Goal: Task Accomplishment & Management: Complete application form

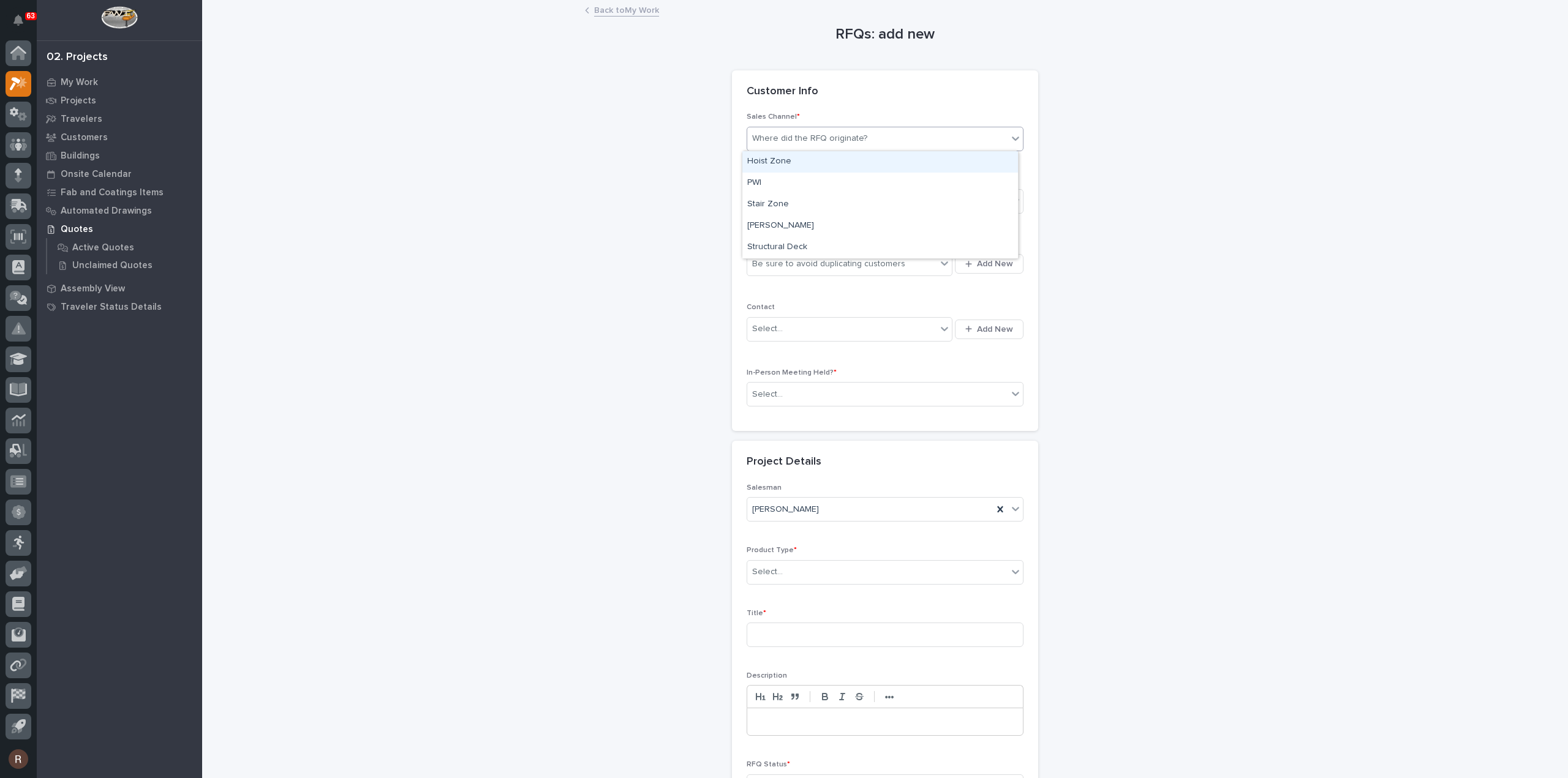
click at [826, 135] on div "Where did the RFQ originate?" at bounding box center [810, 138] width 115 height 13
click at [783, 180] on div "PWI" at bounding box center [880, 183] width 276 height 21
click at [782, 196] on div "Select..." at bounding box center [877, 202] width 261 height 20
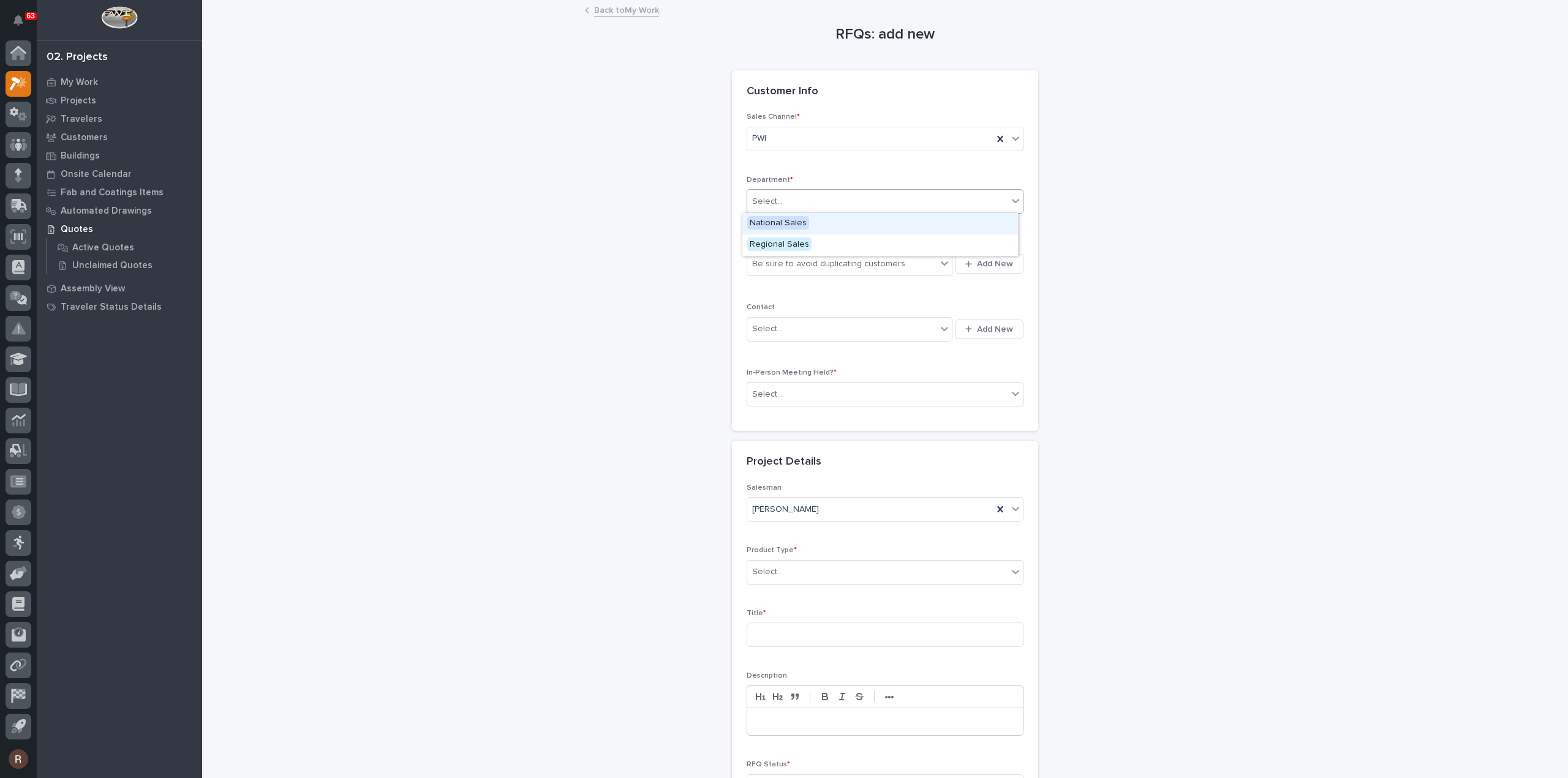
click at [781, 219] on span "National Sales" at bounding box center [778, 223] width 62 height 14
click at [783, 259] on div "Be sure to avoid duplicating customers" at bounding box center [829, 264] width 153 height 13
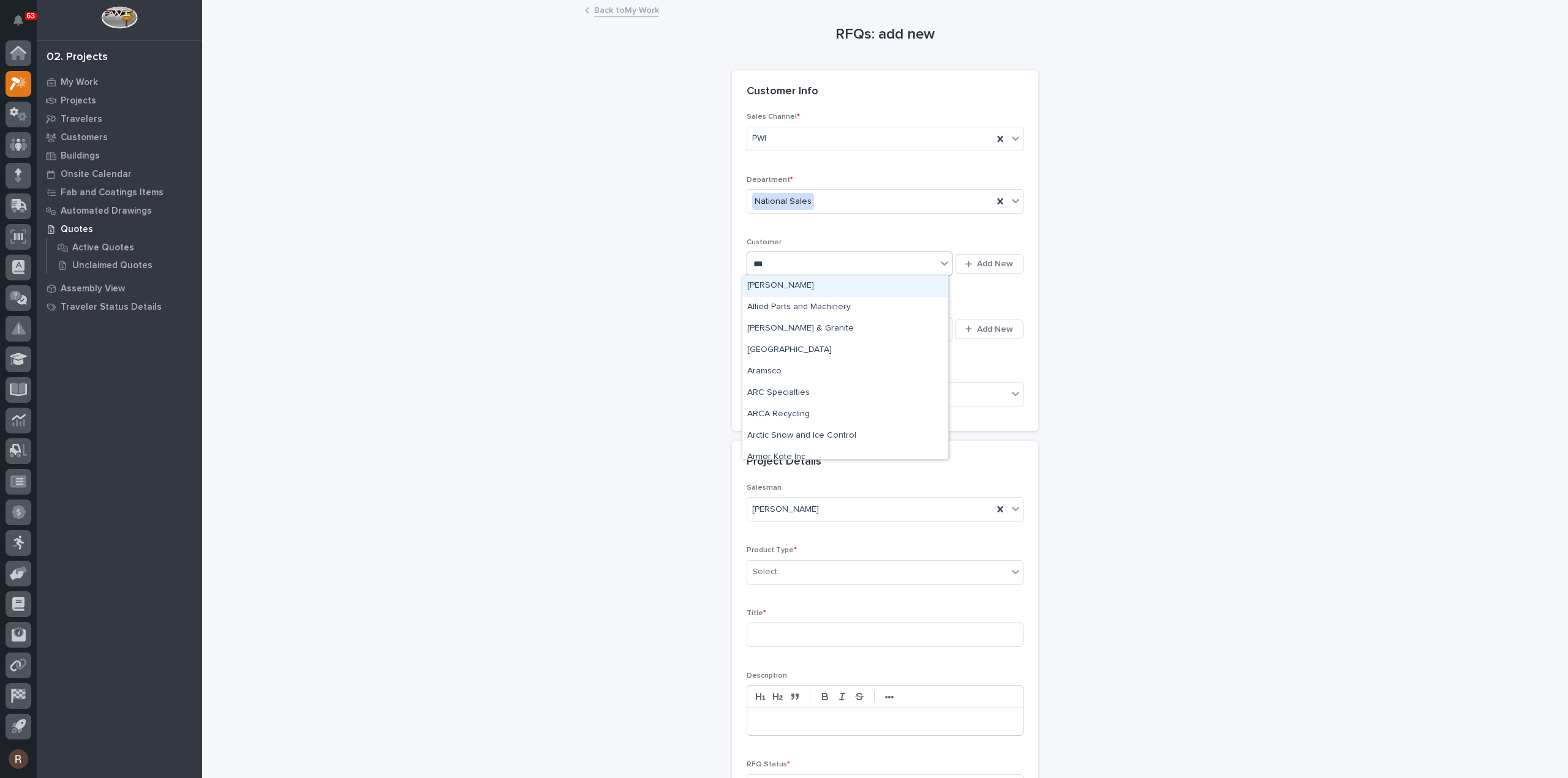
type input "****"
click at [781, 390] on div "Select..." at bounding box center [877, 394] width 261 height 20
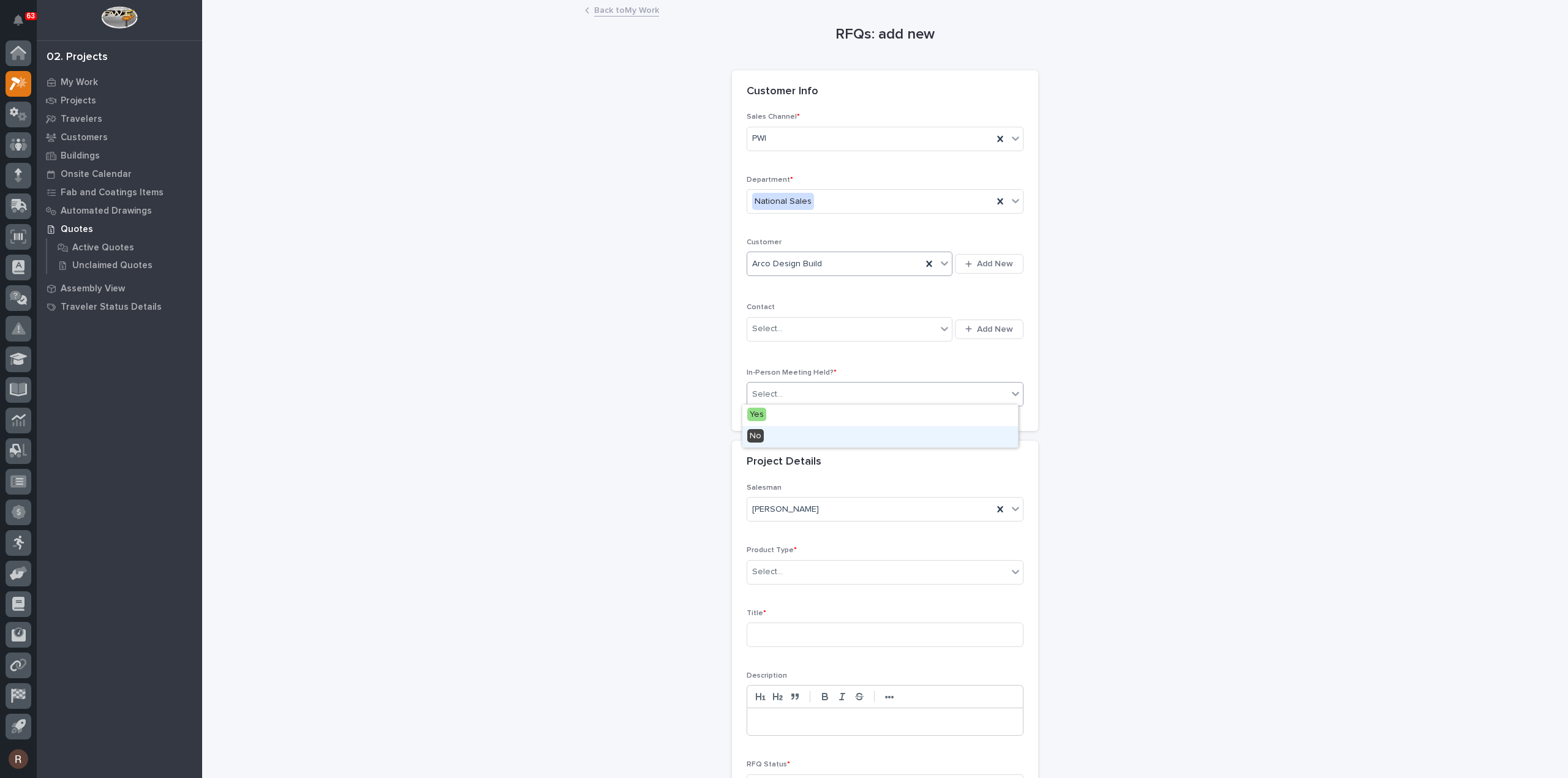
click at [776, 434] on div "No" at bounding box center [880, 437] width 276 height 21
click at [769, 566] on div "Select..." at bounding box center [768, 572] width 31 height 13
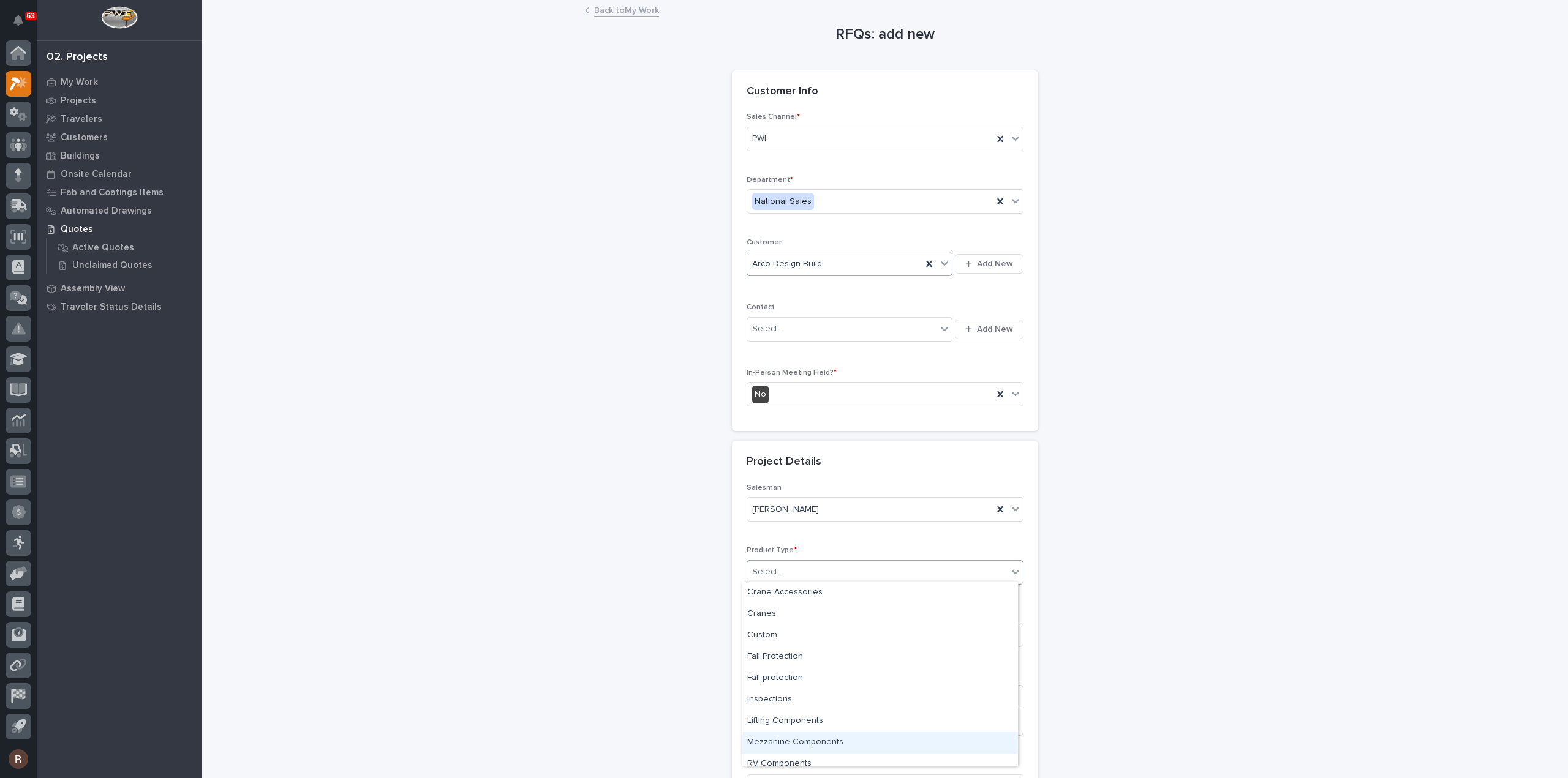
drag, startPoint x: 769, startPoint y: 730, endPoint x: 769, endPoint y: 722, distance: 8.0
click at [771, 741] on div "Mezzanine Components" at bounding box center [880, 743] width 276 height 21
click at [778, 642] on input at bounding box center [885, 635] width 277 height 24
paste input "Munters Phase II - Mezzanines"
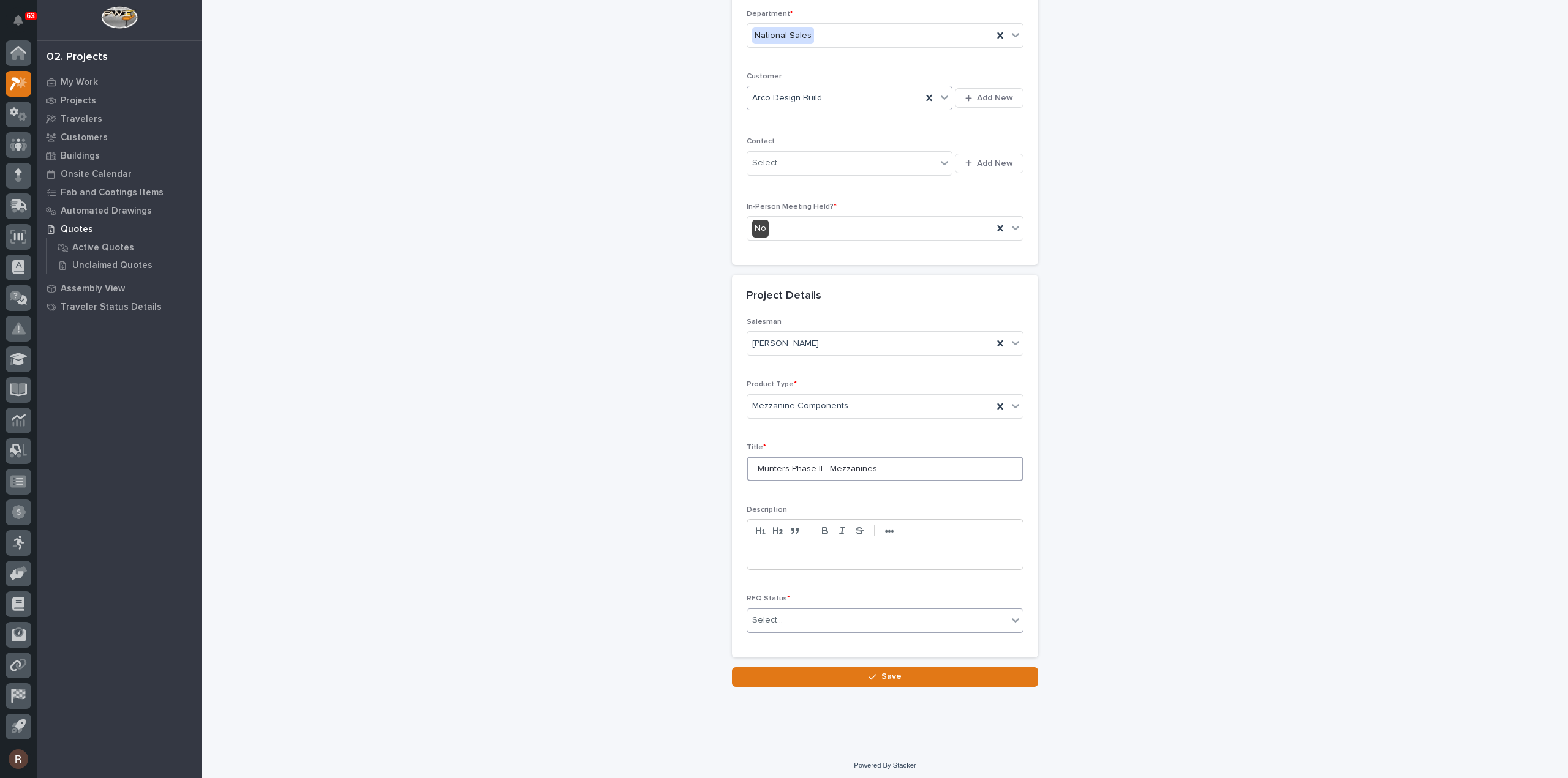
type input "Munters Phase II - Mezzanines"
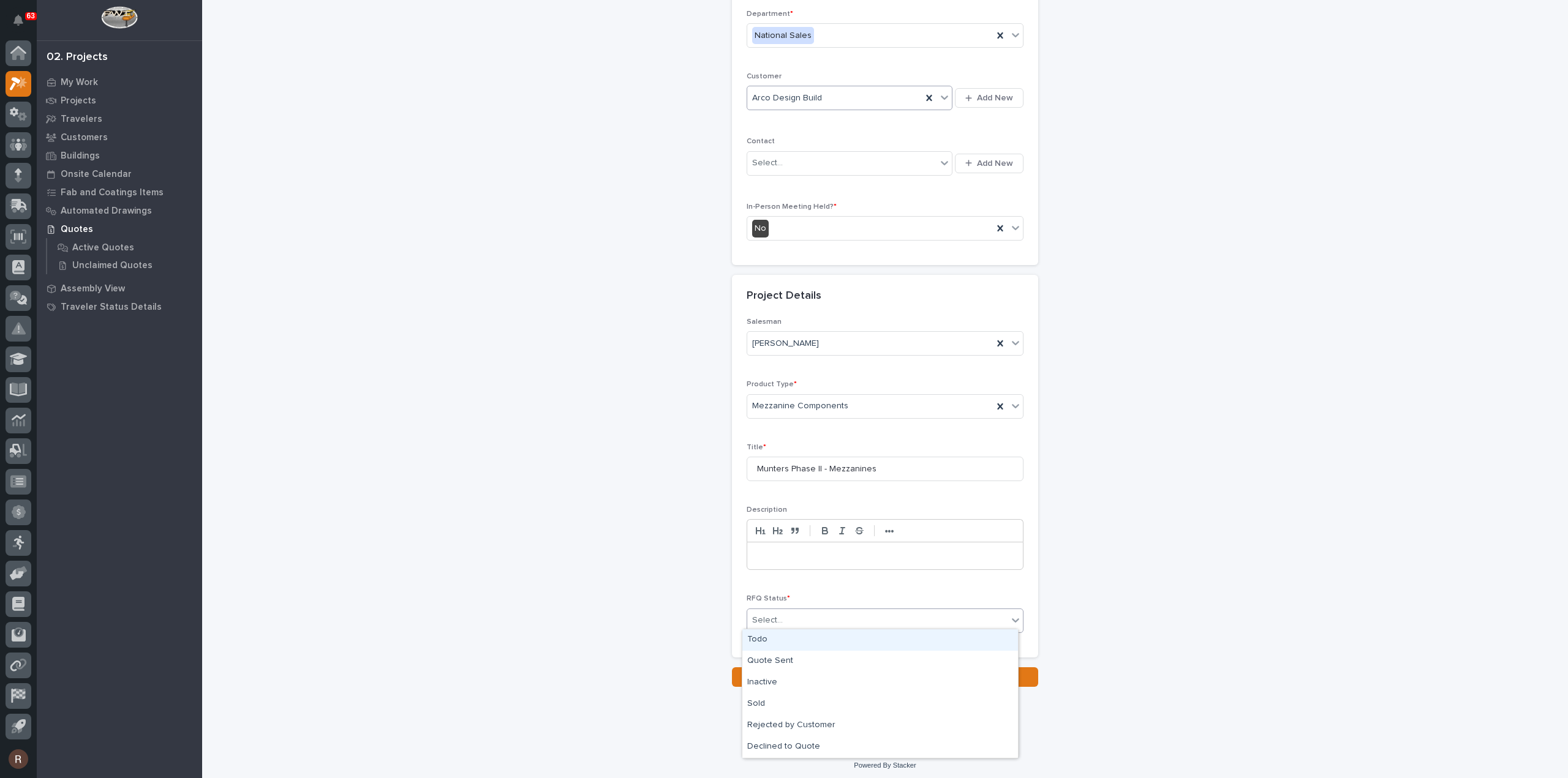
click at [756, 621] on div "Select..." at bounding box center [768, 621] width 31 height 13
click at [757, 640] on div "Todo" at bounding box center [880, 640] width 276 height 21
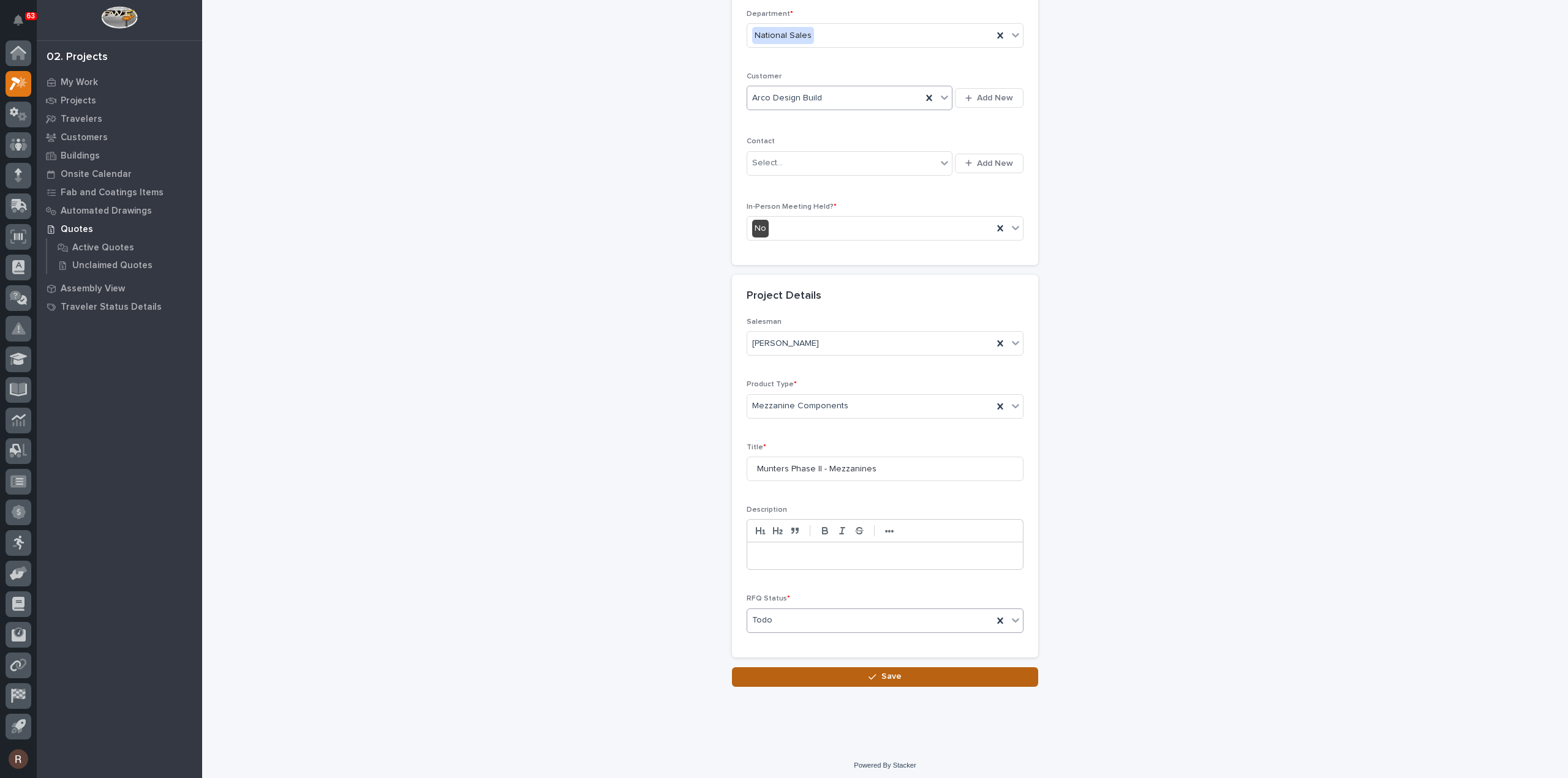
click at [769, 673] on button "Save" at bounding box center [885, 677] width 307 height 20
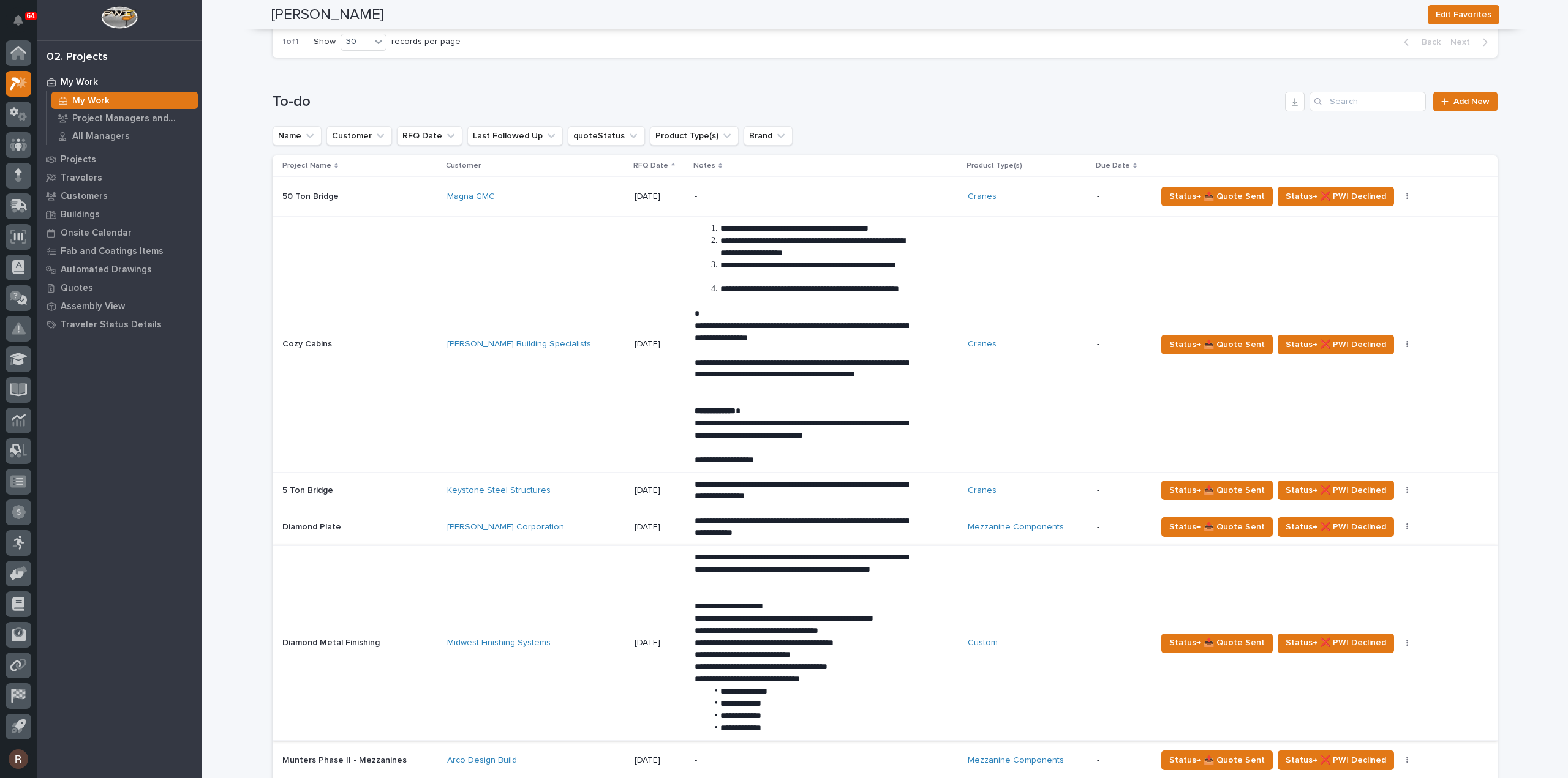
scroll to position [673, 0]
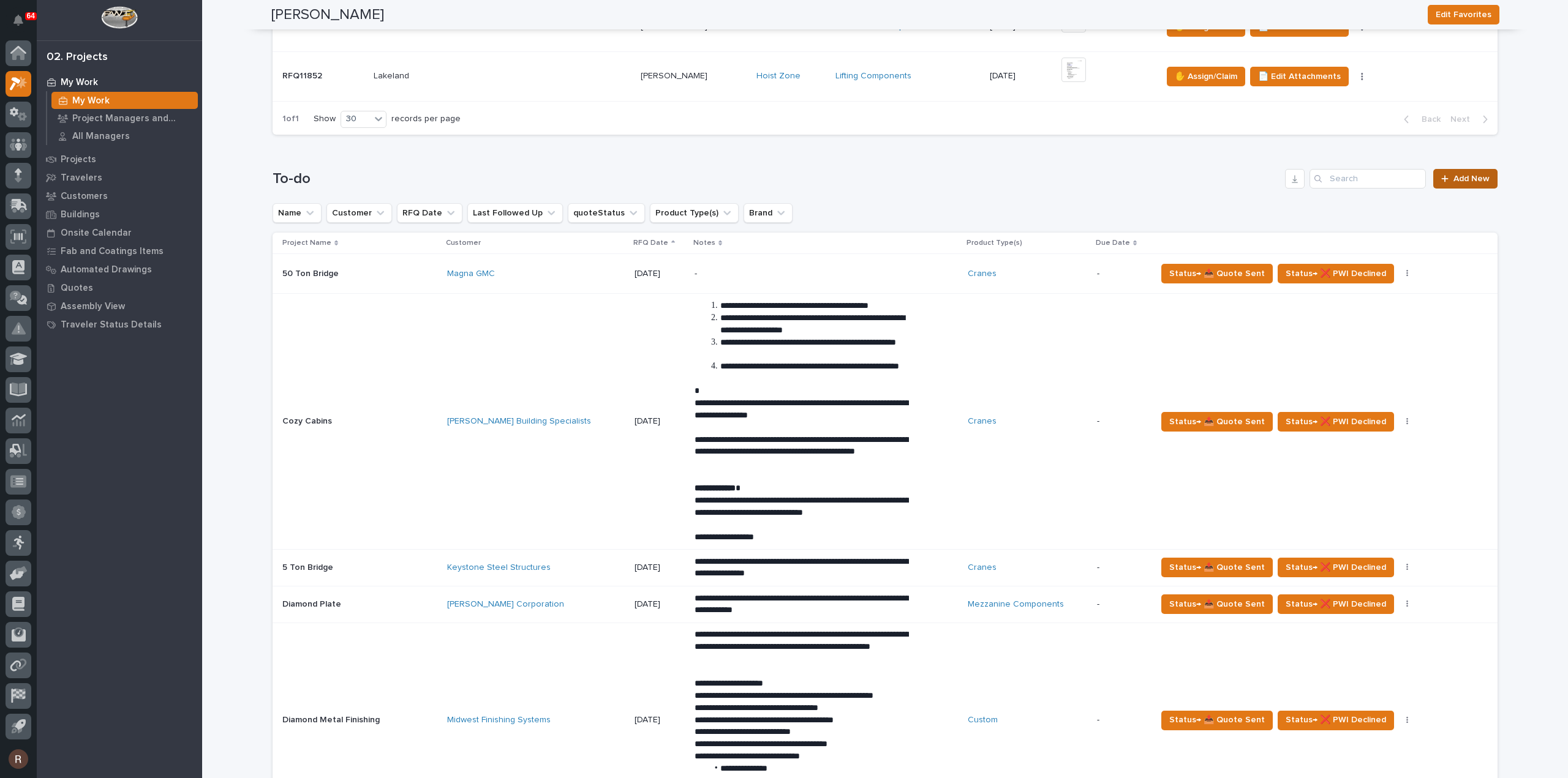
click at [1470, 178] on span "Add New" at bounding box center [1471, 178] width 36 height 8
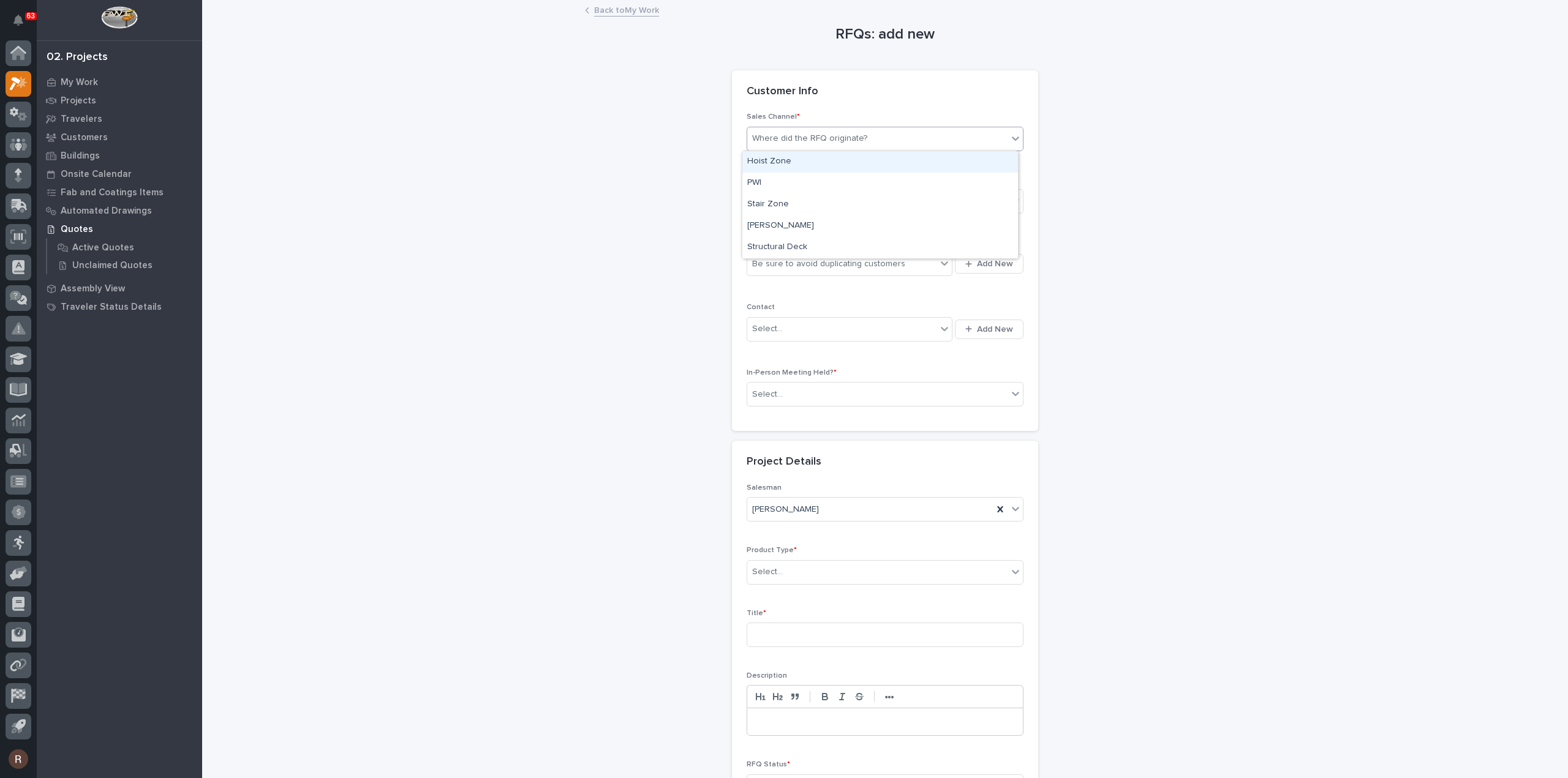
click at [800, 143] on div "Where did the RFQ originate?" at bounding box center [810, 138] width 115 height 13
click at [773, 183] on div "PWI" at bounding box center [880, 183] width 276 height 21
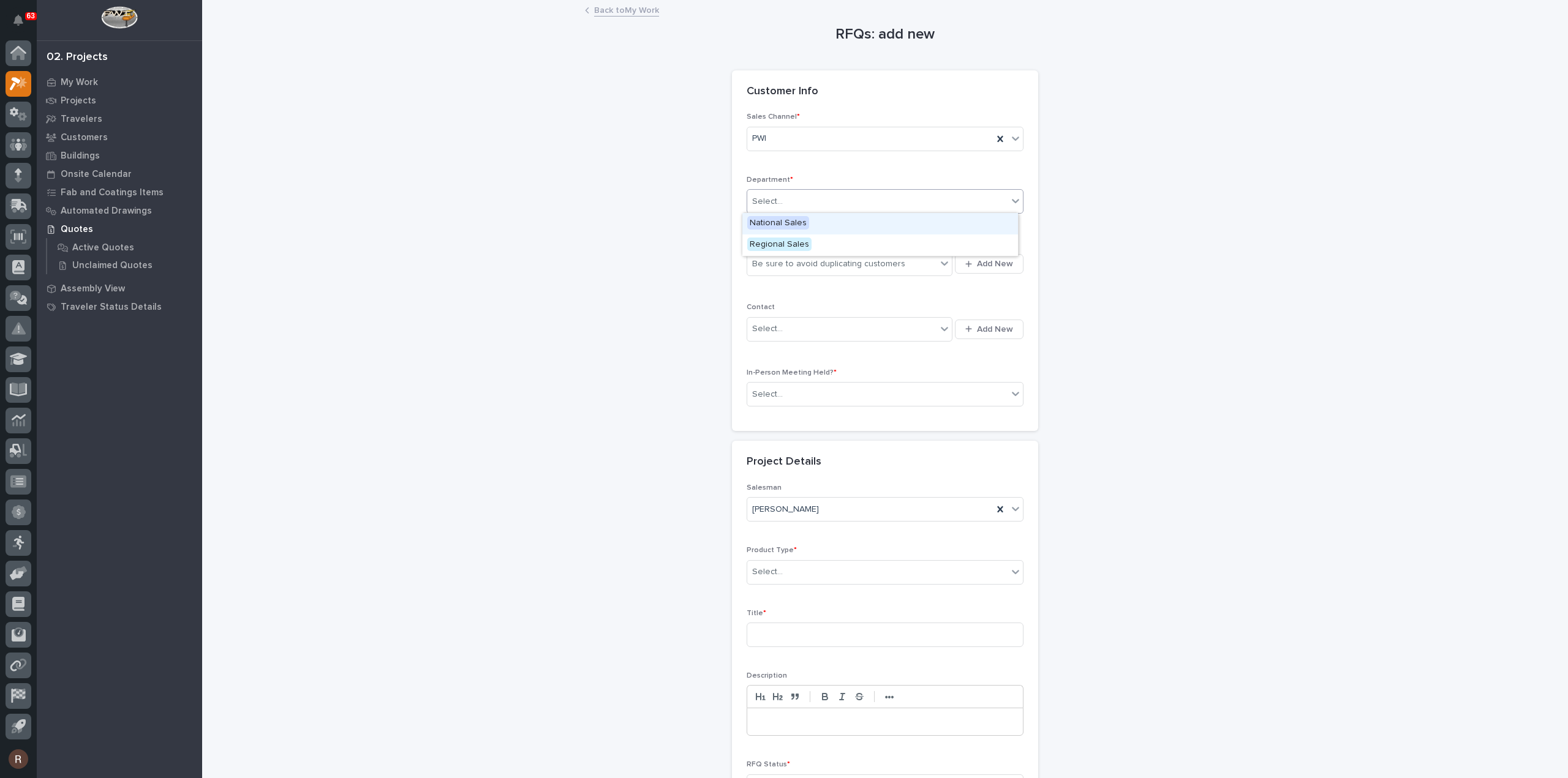
drag, startPoint x: 774, startPoint y: 203, endPoint x: 774, endPoint y: 212, distance: 9.0
click at [774, 203] on div "Select..." at bounding box center [768, 202] width 31 height 13
click at [774, 226] on span "National Sales" at bounding box center [778, 223] width 62 height 14
click at [778, 261] on div "Be sure to avoid duplicating customers" at bounding box center [829, 264] width 153 height 13
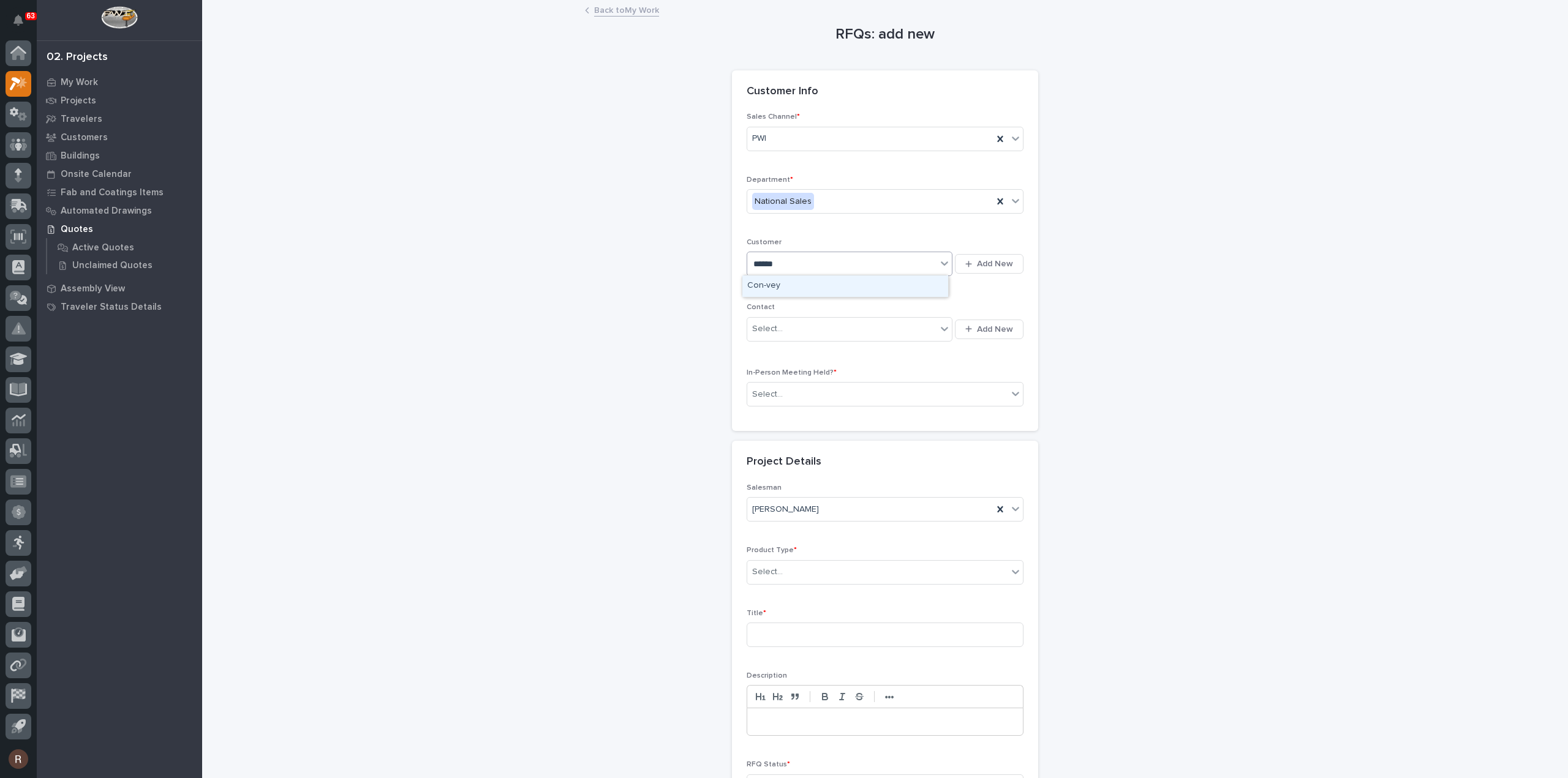
type input "*******"
click at [793, 287] on div "Con-vey" at bounding box center [845, 287] width 206 height 21
click at [803, 397] on div "Select..." at bounding box center [877, 394] width 261 height 20
click at [790, 439] on div "No" at bounding box center [880, 437] width 276 height 21
click at [800, 401] on div "No" at bounding box center [869, 394] width 245 height 20
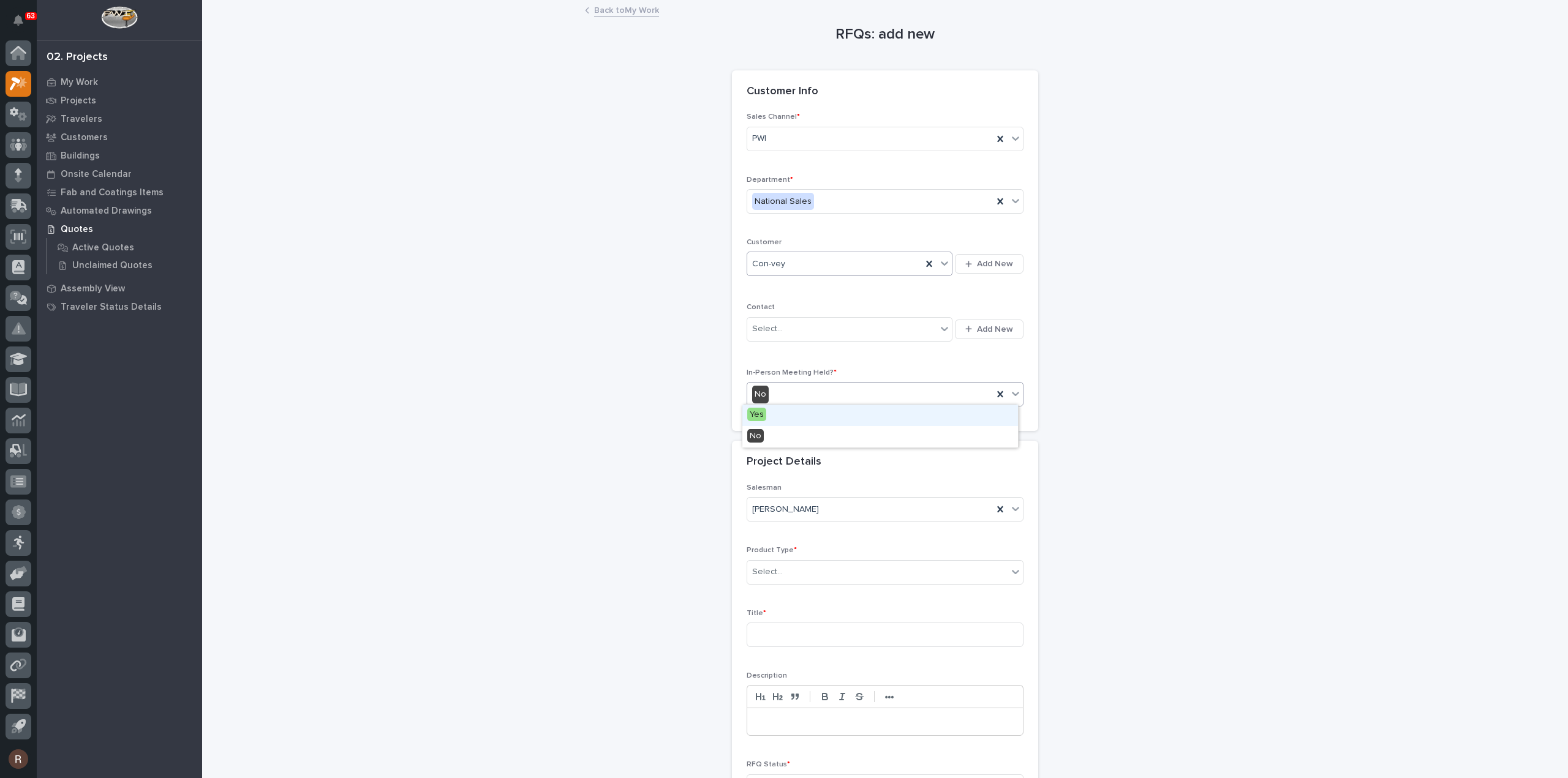
click at [789, 420] on div "Yes" at bounding box center [880, 416] width 276 height 21
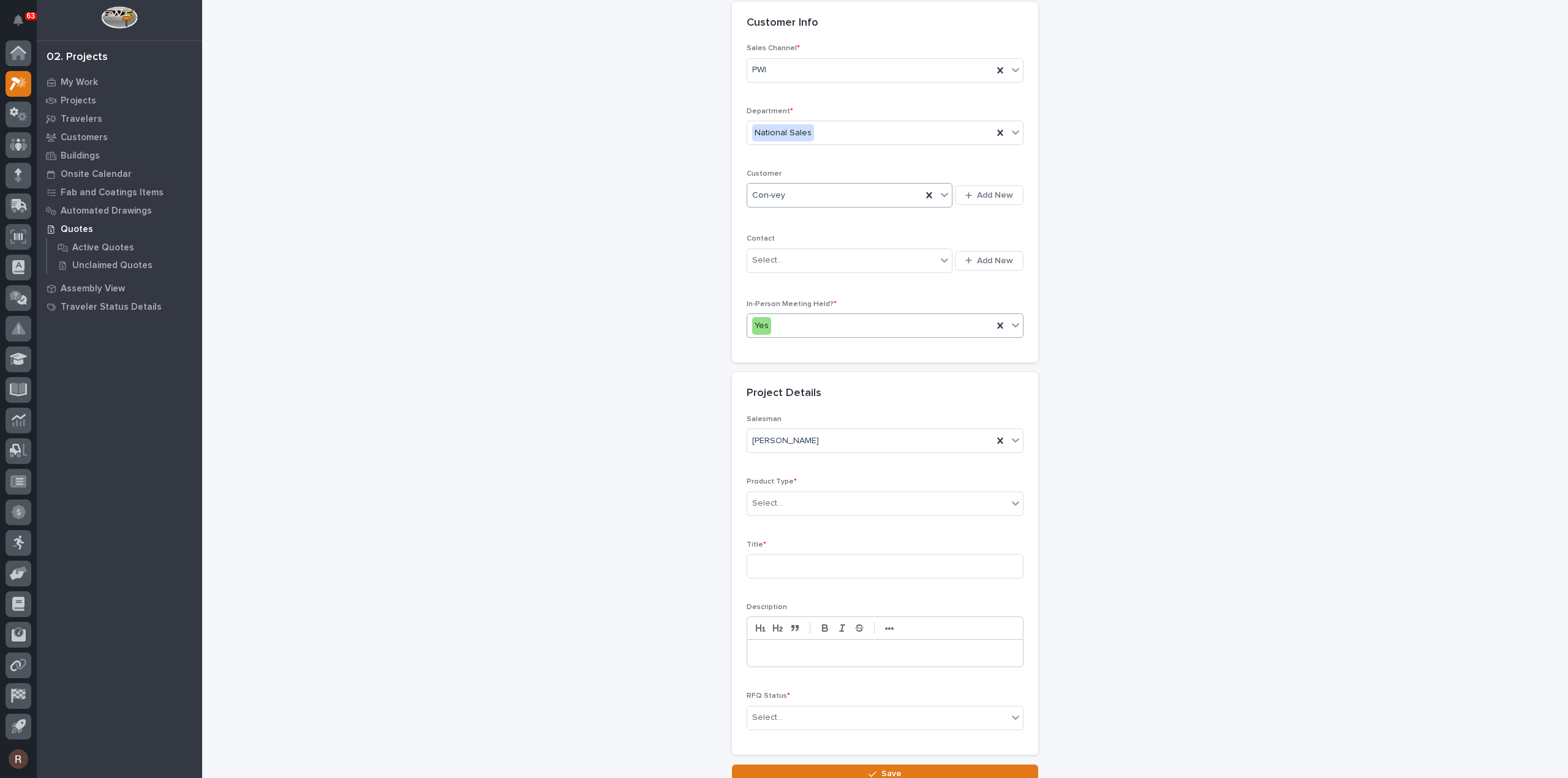
scroll to position [122, 0]
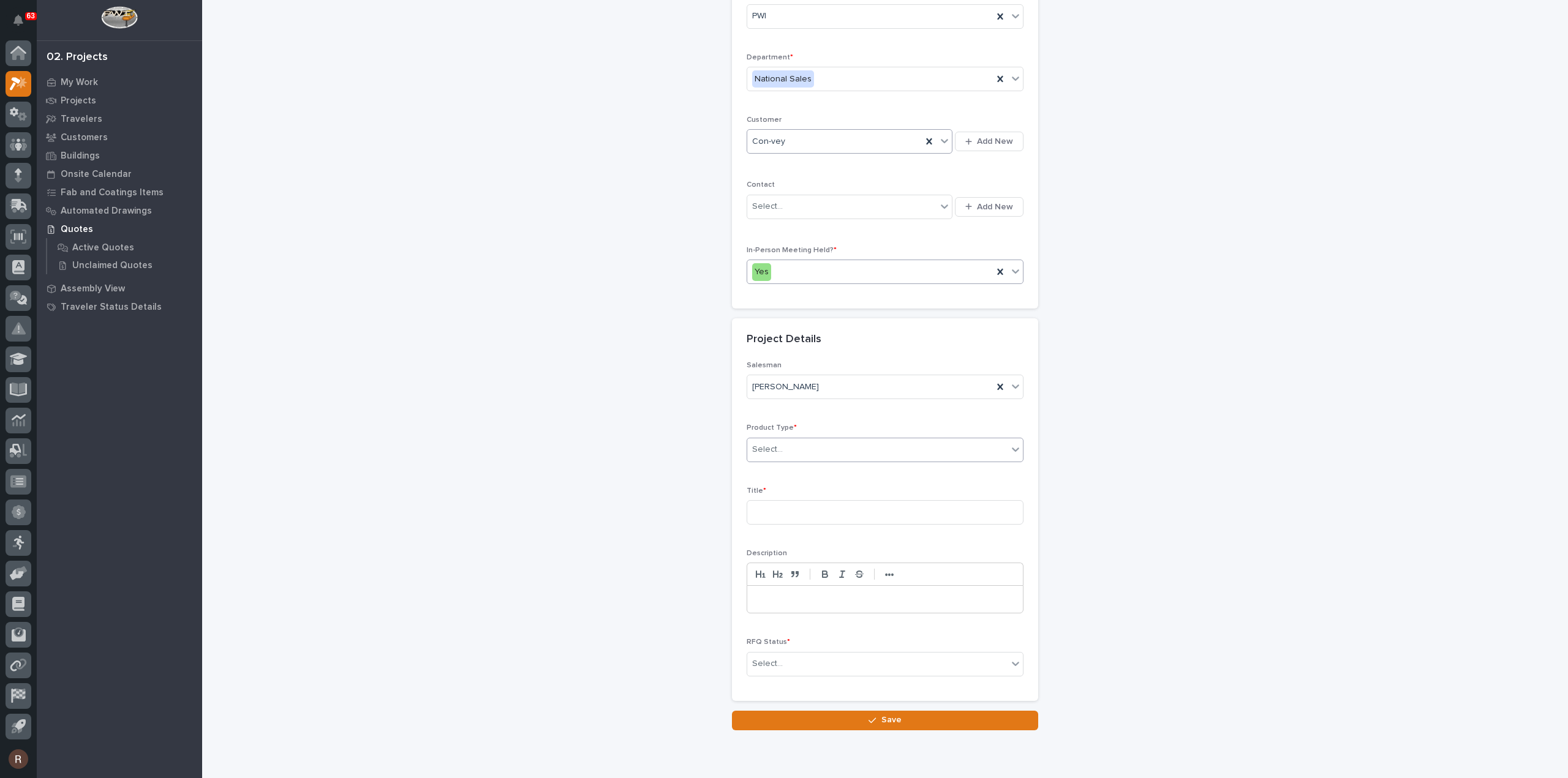
click at [772, 438] on div "Select..." at bounding box center [885, 450] width 277 height 24
click at [768, 488] on div "Cranes" at bounding box center [880, 492] width 276 height 21
click at [765, 507] on input at bounding box center [885, 513] width 277 height 24
type input "Replacement 5 Ton Crane System"
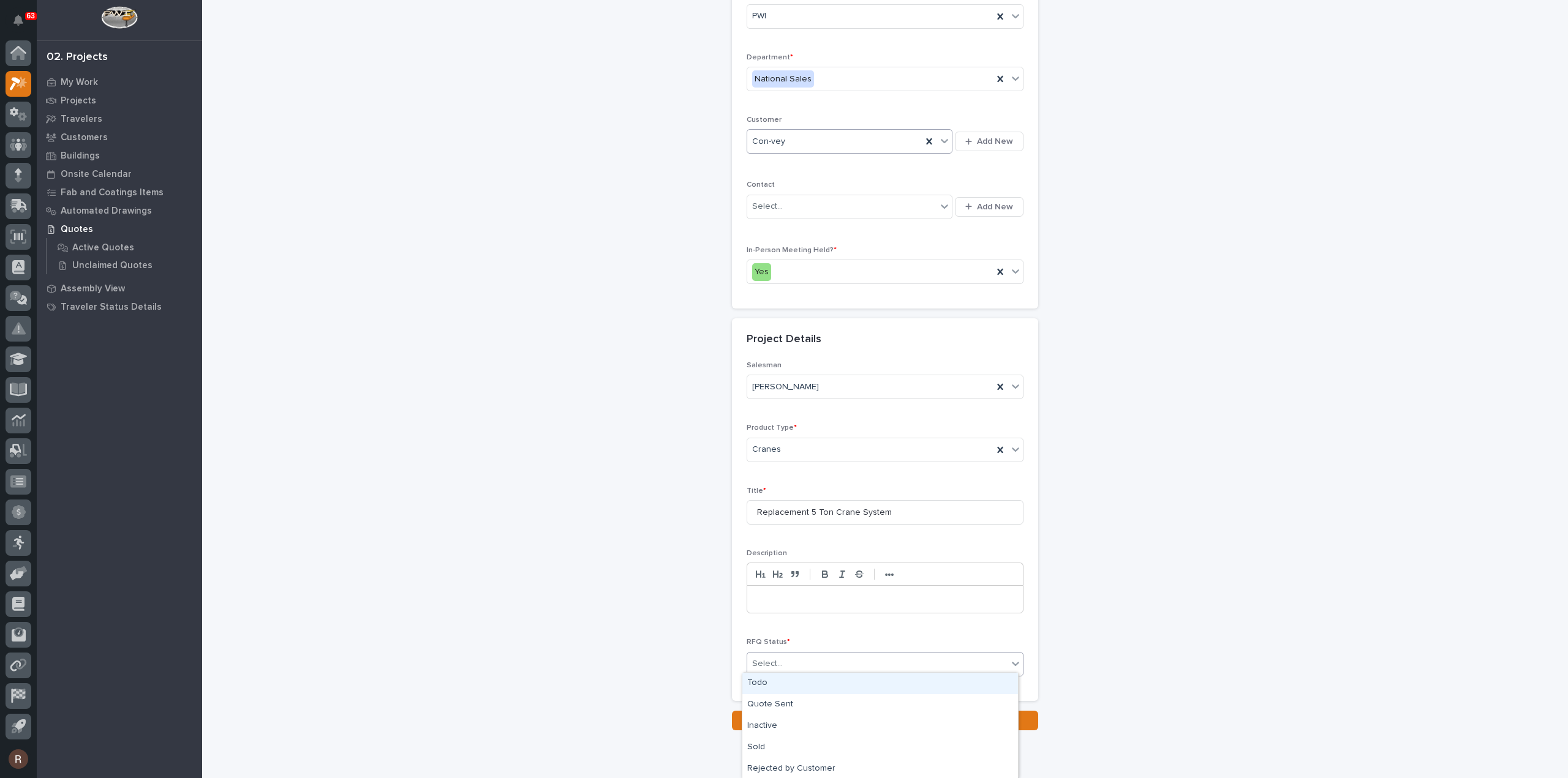
click at [783, 659] on div "Select..." at bounding box center [877, 664] width 261 height 20
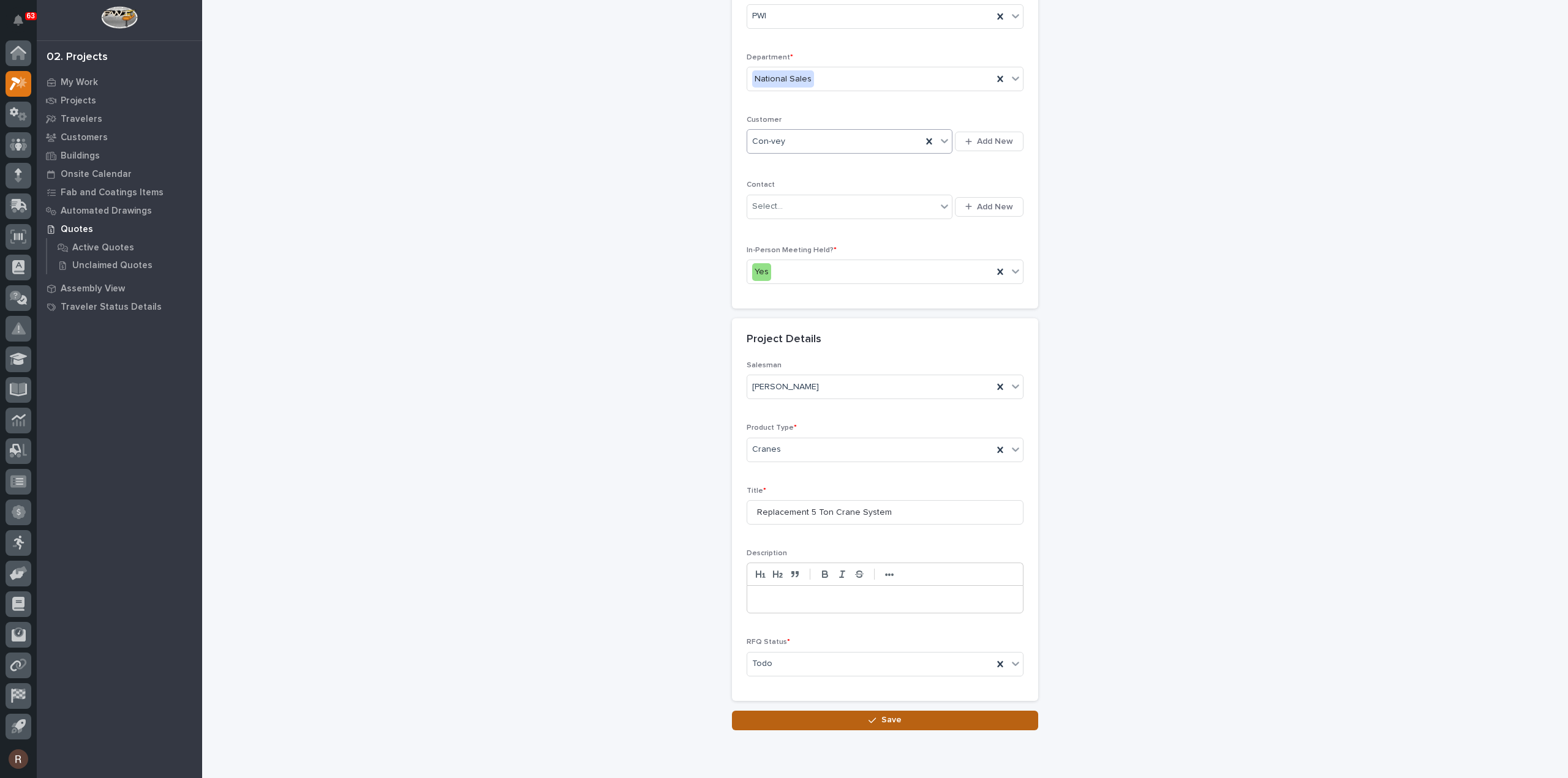
click at [777, 714] on button "Save" at bounding box center [885, 721] width 307 height 20
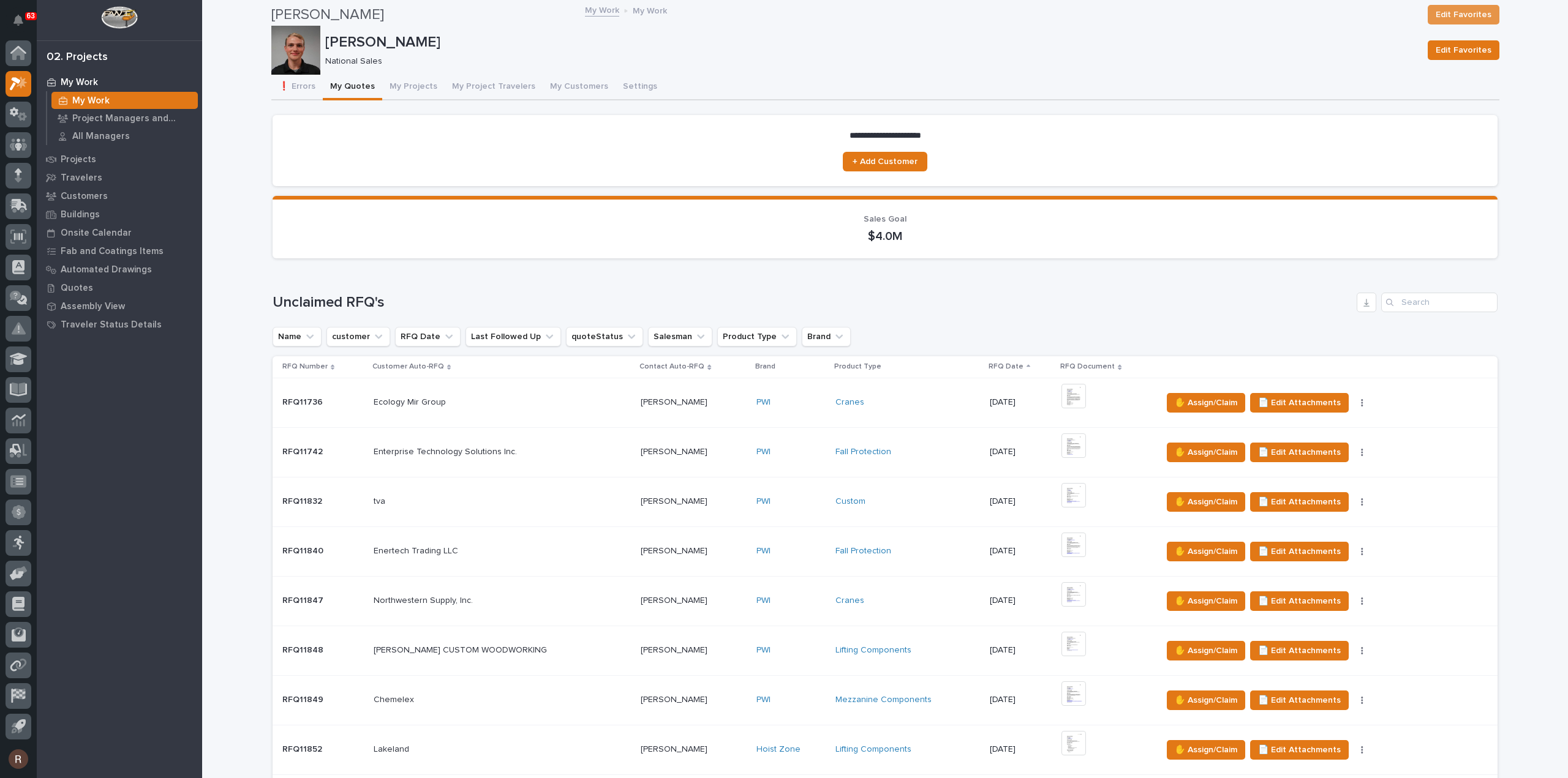
scroll to position [796, 0]
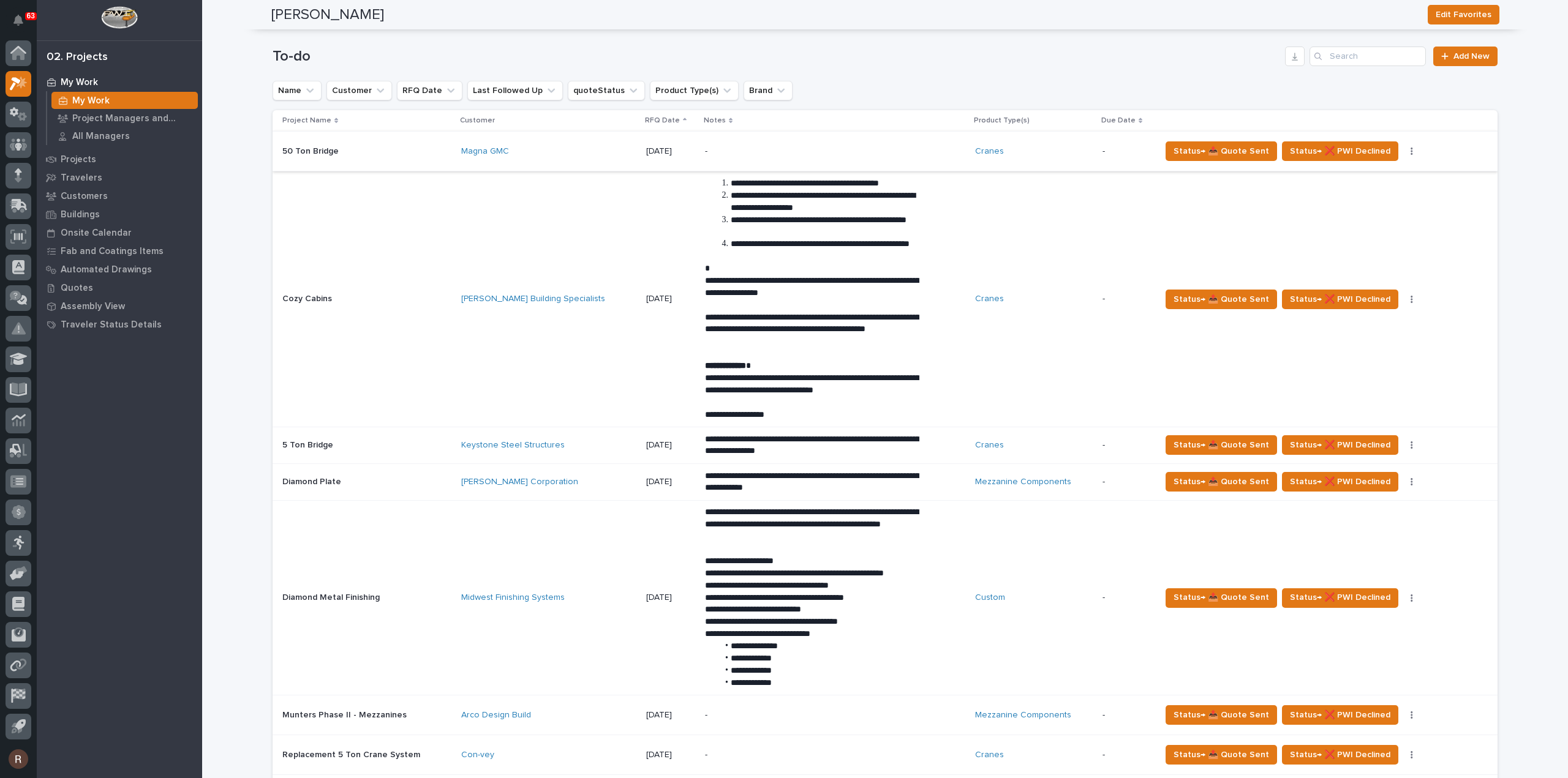
click at [1411, 147] on icon "button" at bounding box center [1411, 151] width 2 height 8
click at [1362, 172] on span "Status→ ⏳ Inactive" at bounding box center [1351, 175] width 75 height 15
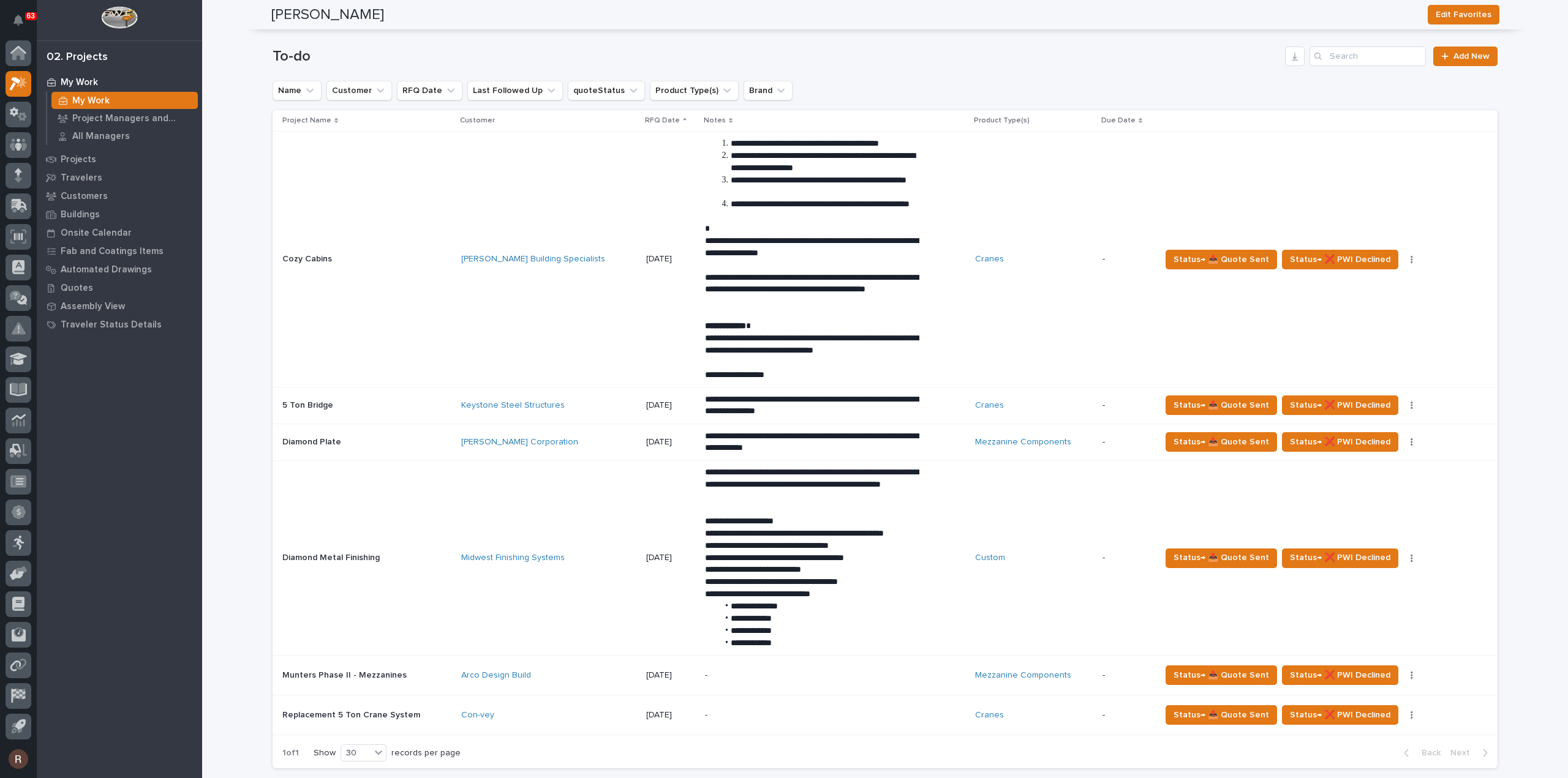
click at [531, 294] on td "[PERSON_NAME] Building Specialists" at bounding box center [549, 259] width 185 height 256
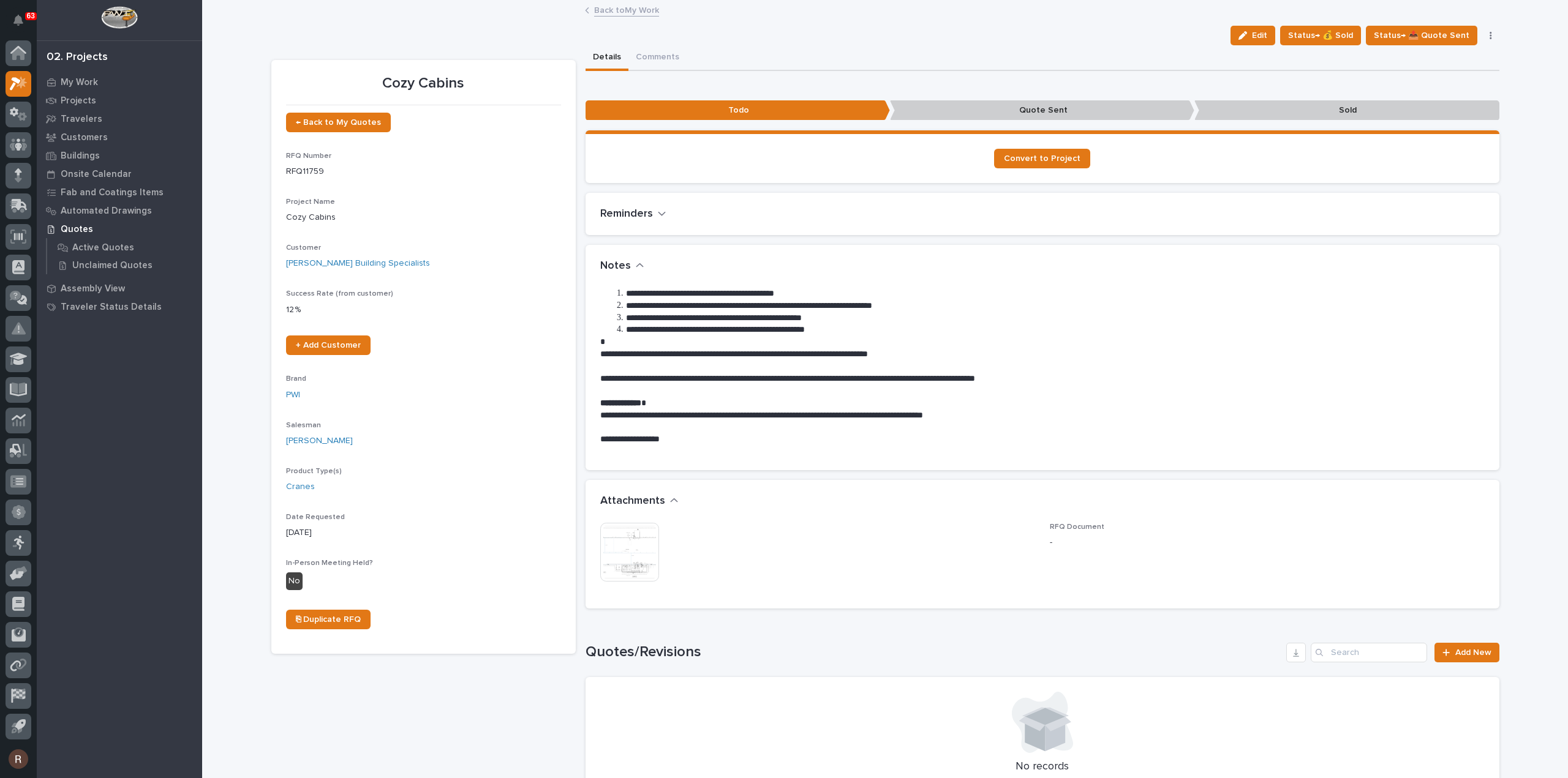
click at [642, 549] on img at bounding box center [629, 552] width 59 height 59
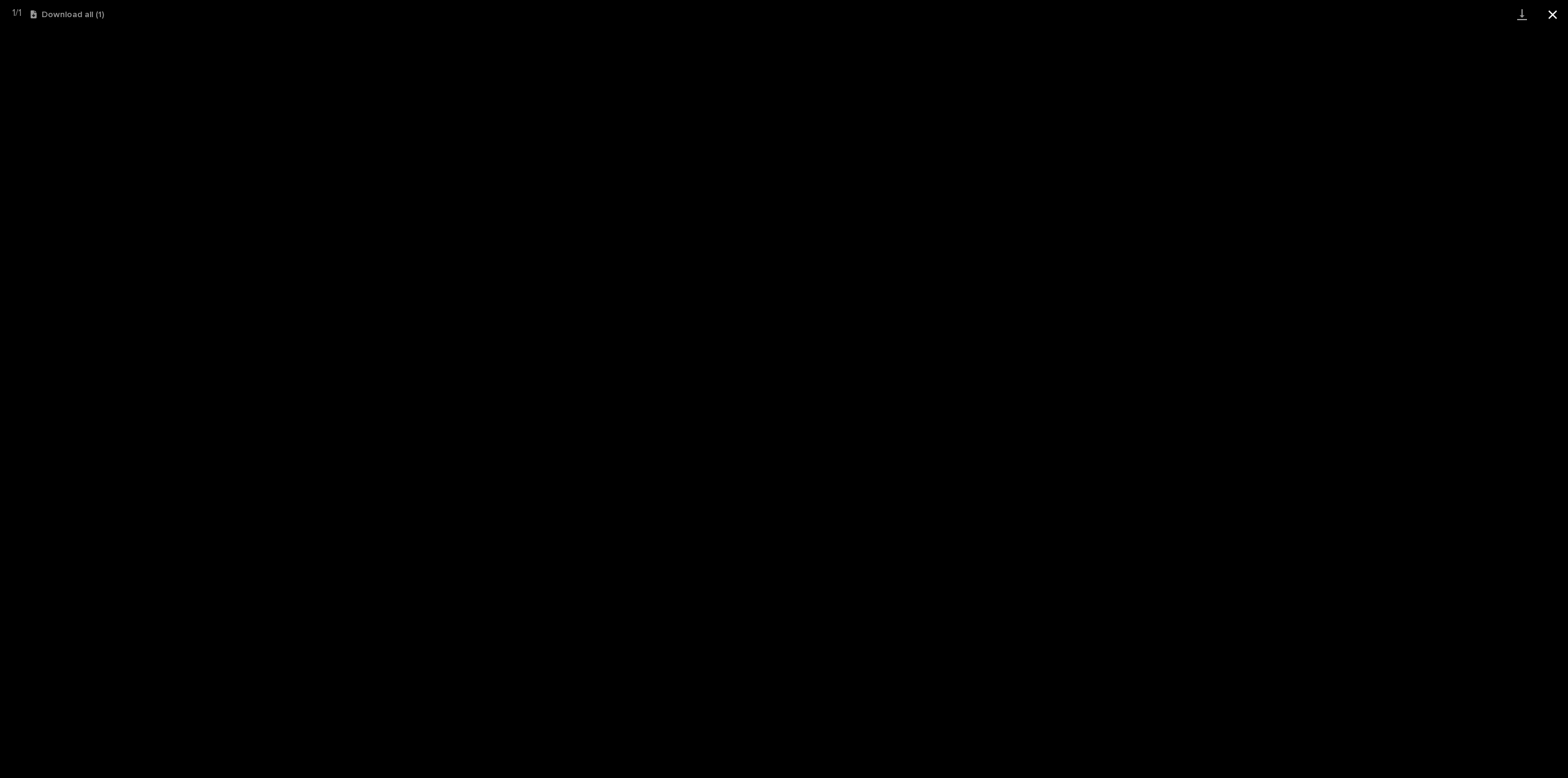
click at [1550, 11] on button "Close gallery" at bounding box center [1553, 15] width 31 height 29
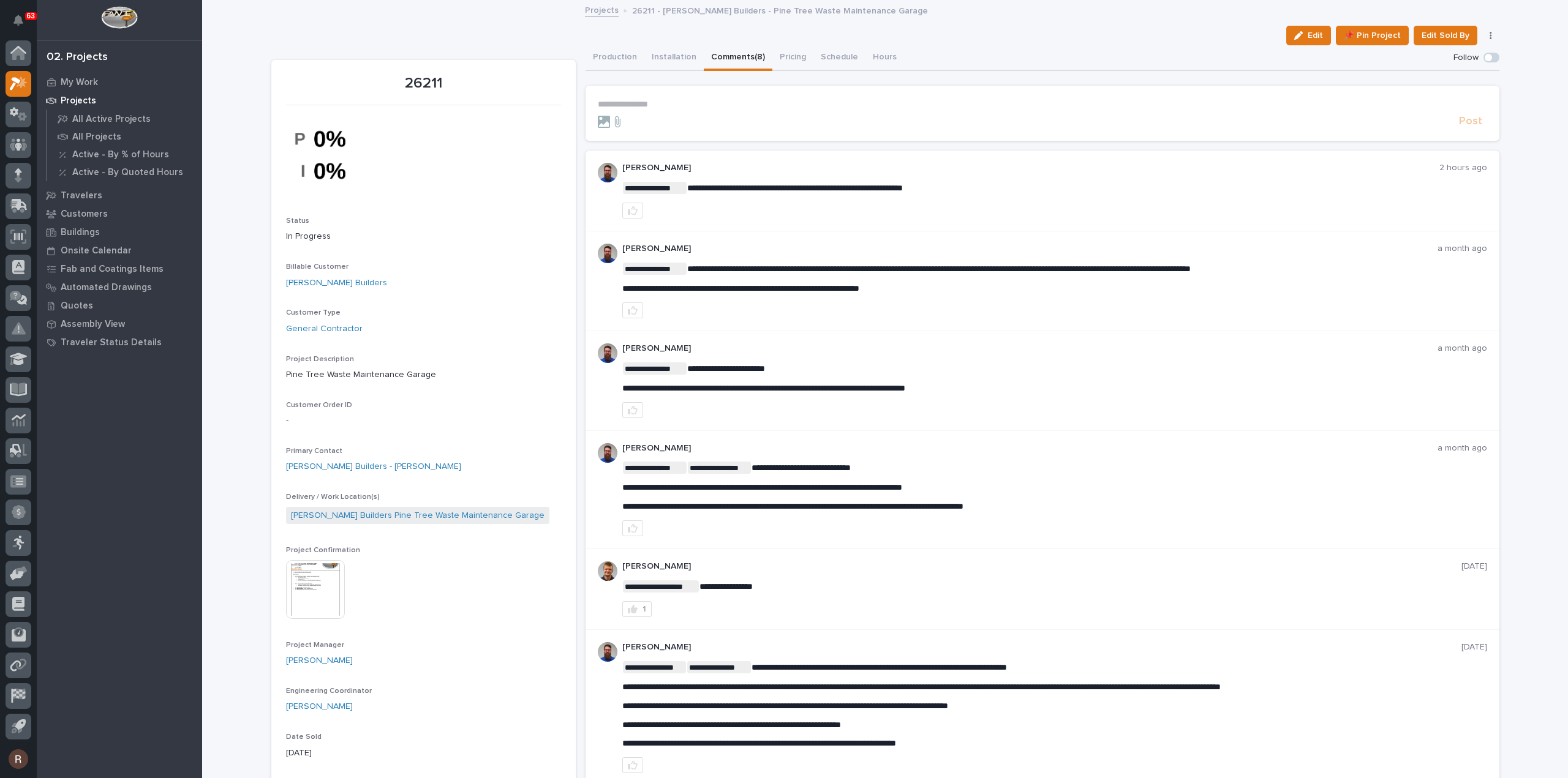
click at [671, 99] on p "**********" at bounding box center [1042, 105] width 889 height 11
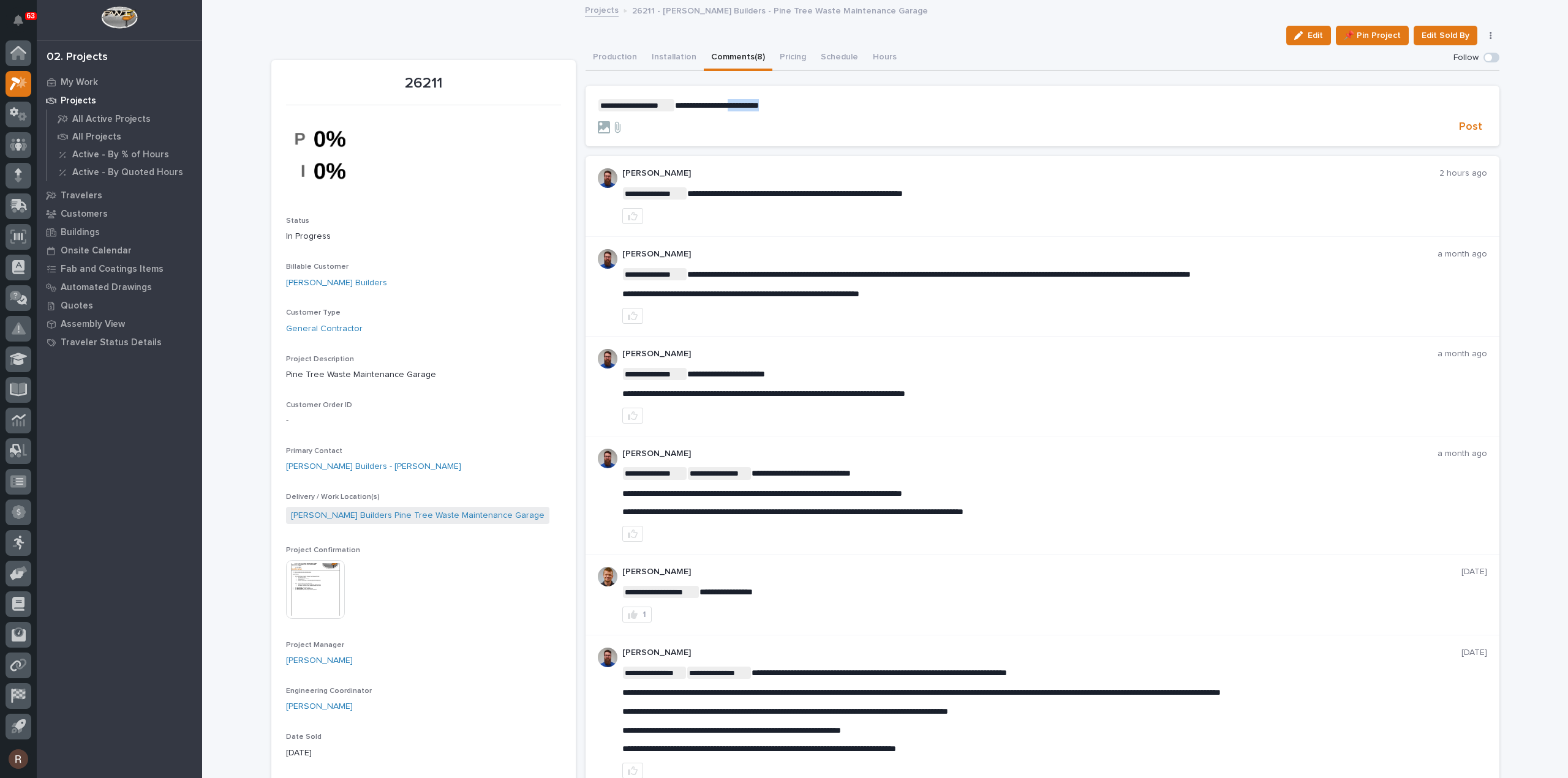
drag, startPoint x: 286, startPoint y: 54, endPoint x: 63, endPoint y: 44, distance: 223.2
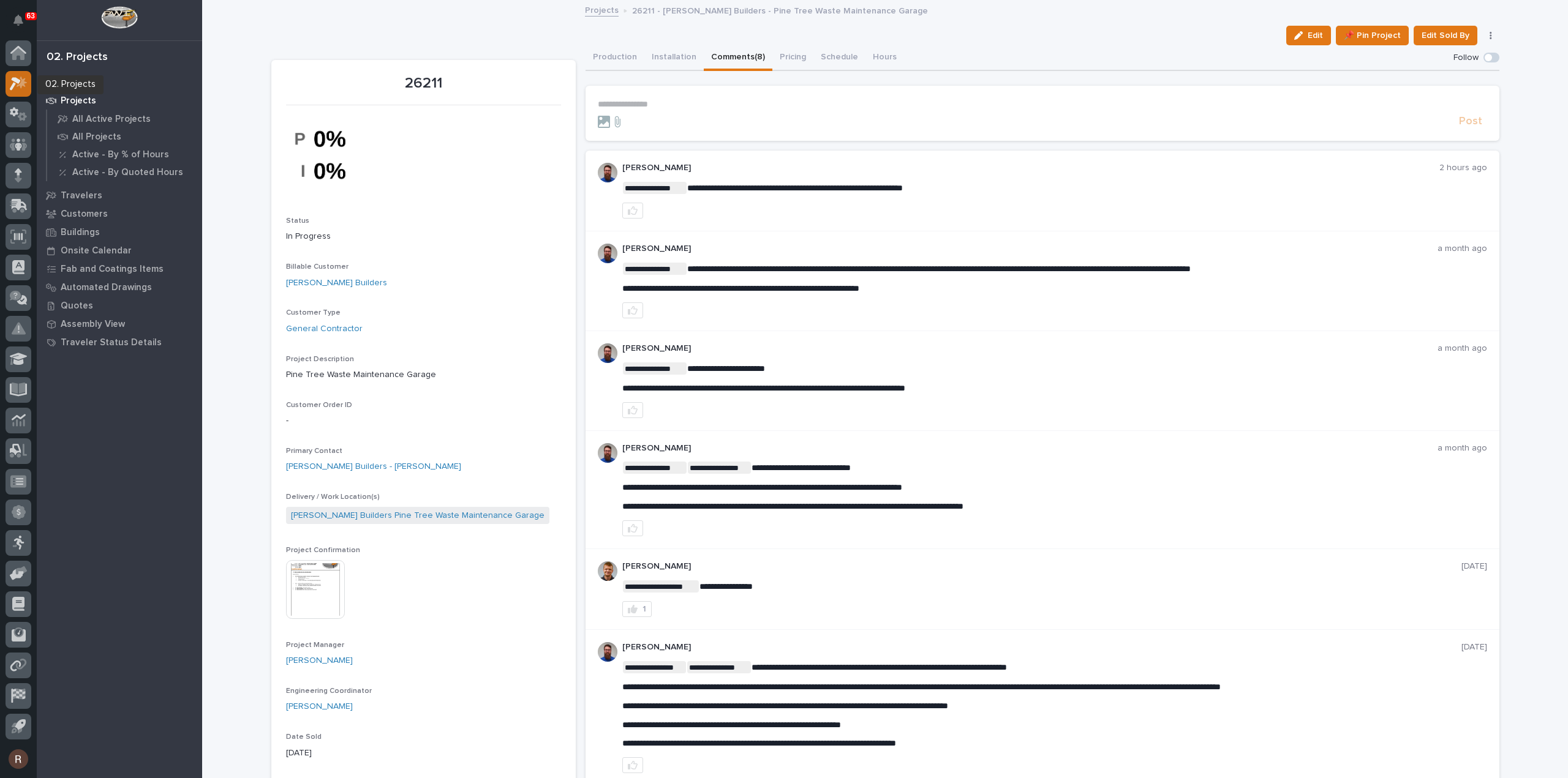
click at [19, 89] on icon at bounding box center [18, 83] width 18 height 14
